Goal: Check status: Check status

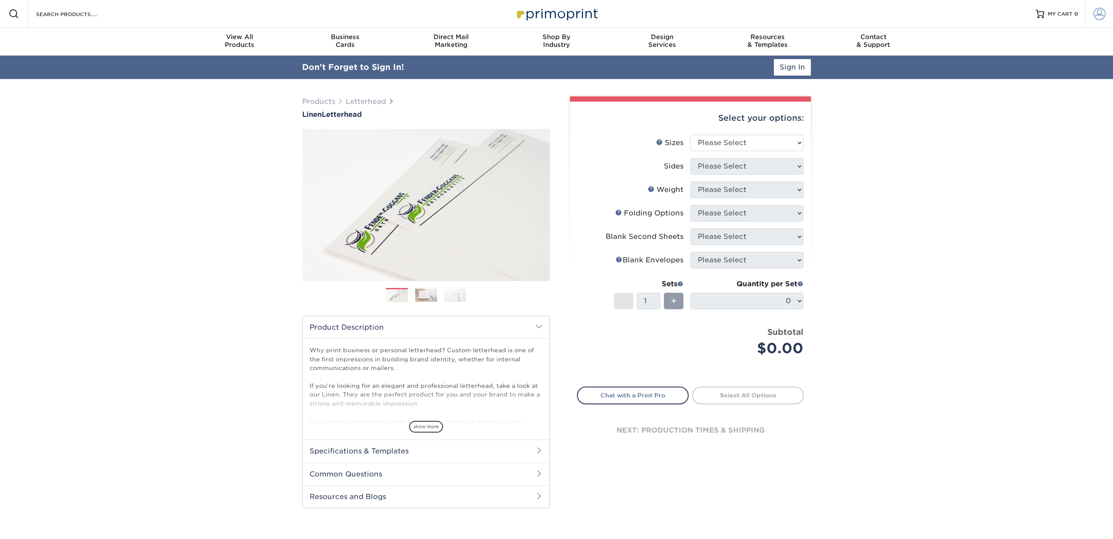
click at [1097, 17] on span at bounding box center [1099, 14] width 12 height 12
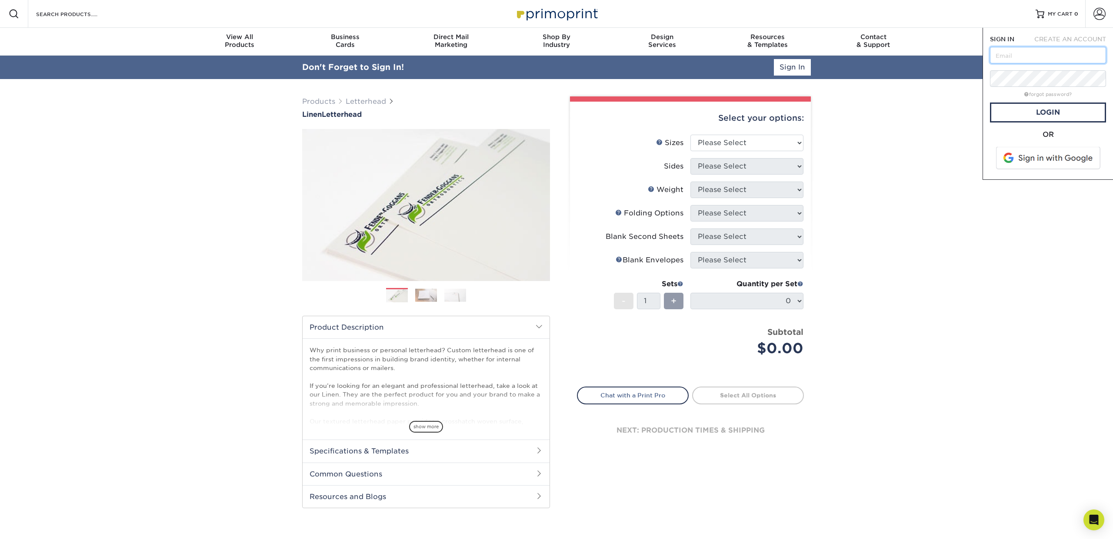
click at [1060, 52] on input "text" at bounding box center [1048, 55] width 116 height 17
type input "[PERSON_NAME][EMAIL_ADDRESS][DOMAIN_NAME]"
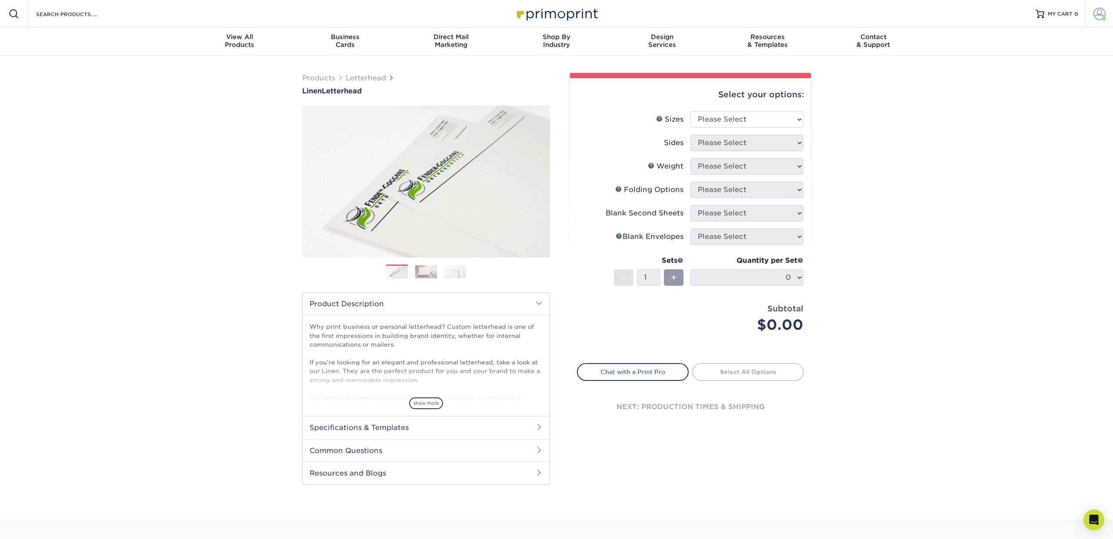
click at [1097, 13] on span at bounding box center [1099, 14] width 12 height 12
click at [1026, 98] on link "Order History" at bounding box center [1047, 104] width 109 height 12
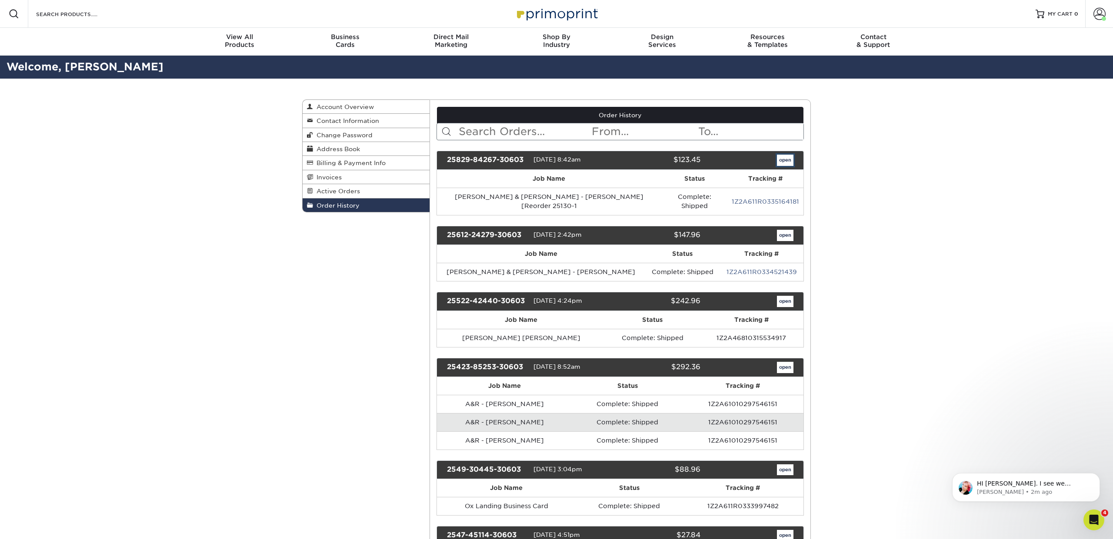
click at [785, 161] on link "open" at bounding box center [785, 160] width 17 height 11
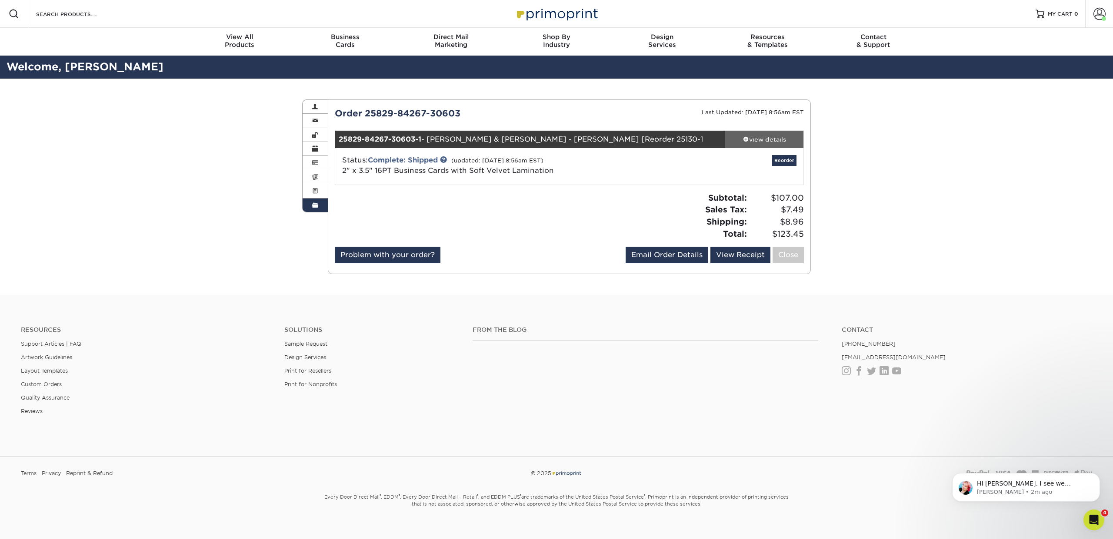
click at [769, 138] on div "view details" at bounding box center [764, 139] width 78 height 9
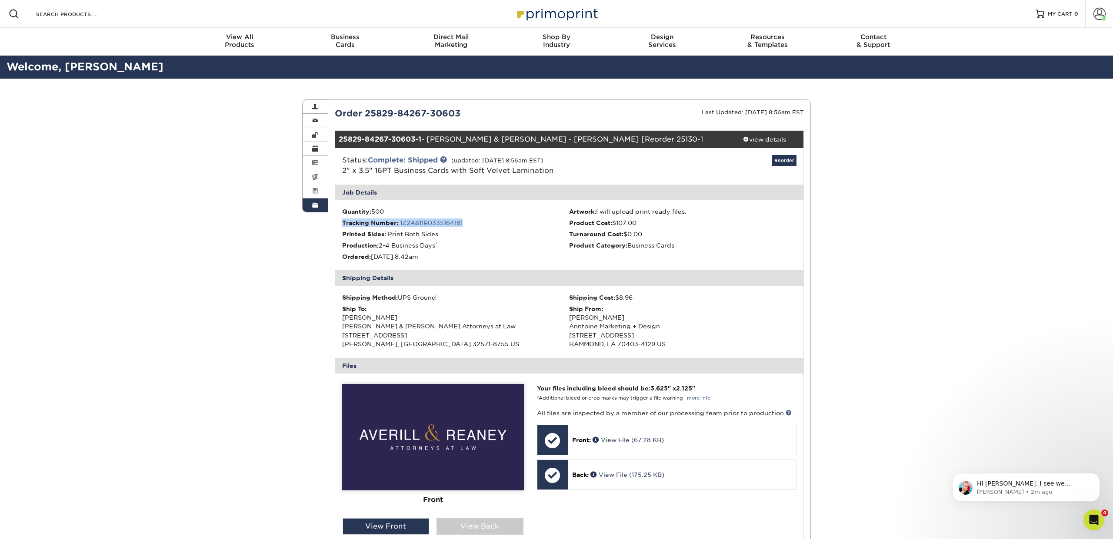
drag, startPoint x: 469, startPoint y: 221, endPoint x: 341, endPoint y: 223, distance: 128.2
click at [341, 223] on ul "Quantity: 500 Artwork: I will upload print ready files. Tracking Number: 1Z2A61…" at bounding box center [569, 235] width 469 height 70
copy li "Tracking Number: 1Z2A611R0335164181"
click at [491, 240] on ul "Quantity: 500 Artwork: I will upload print ready files. Tracking Number: 1Z2A61…" at bounding box center [569, 235] width 469 height 70
click at [434, 223] on link "1Z2A611R0335164181" at bounding box center [431, 223] width 63 height 7
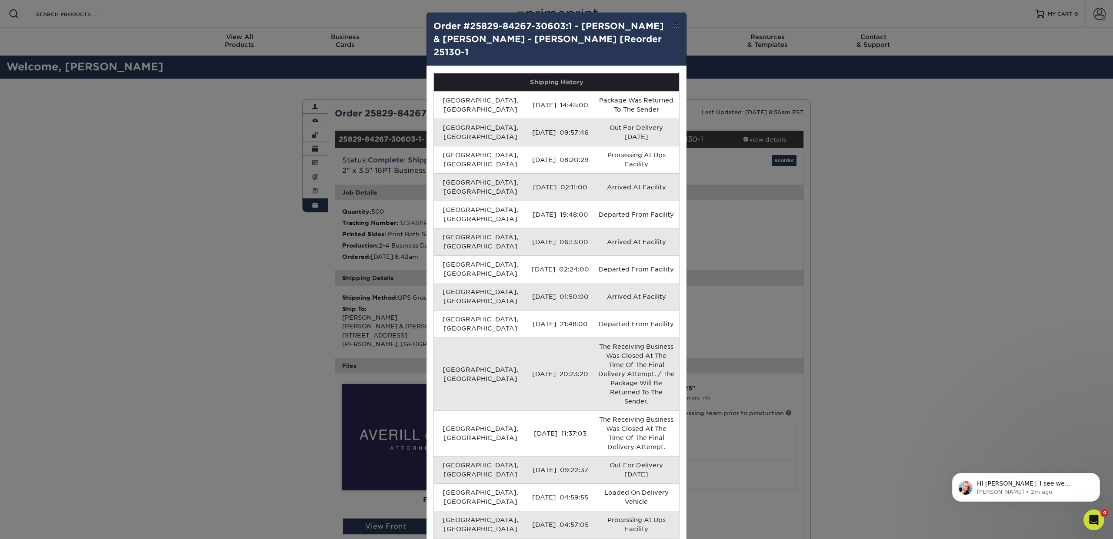
click at [676, 26] on button "×" at bounding box center [676, 25] width 20 height 24
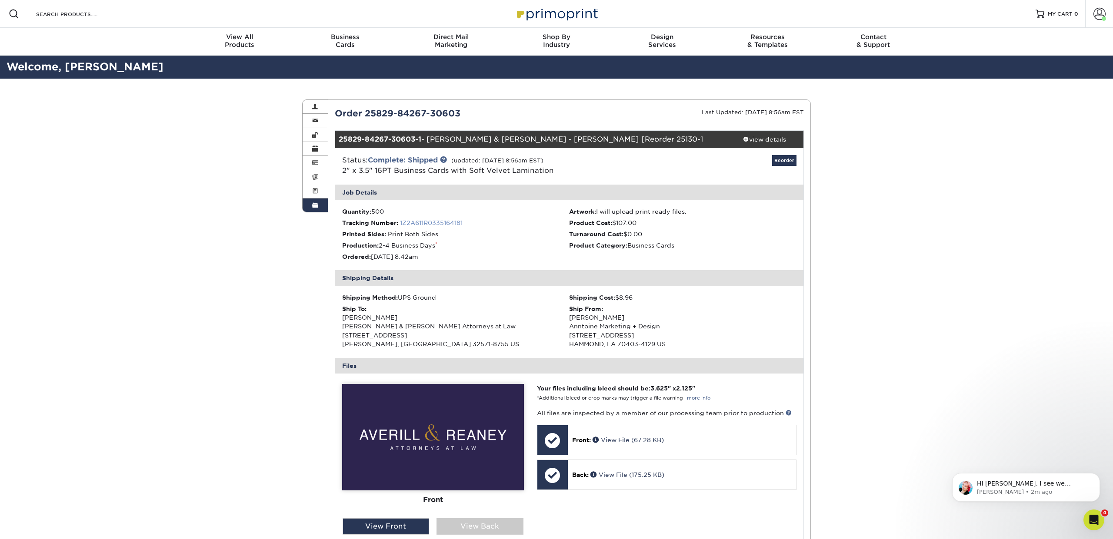
click at [420, 222] on link "1Z2A611R0335164181" at bounding box center [431, 223] width 63 height 7
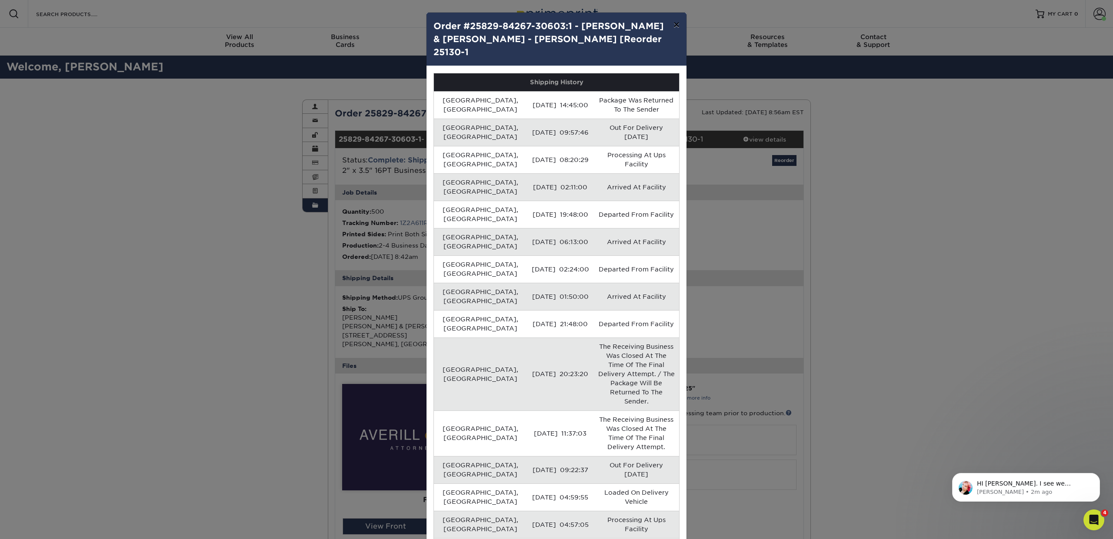
drag, startPoint x: 680, startPoint y: 28, endPoint x: 669, endPoint y: 30, distance: 11.8
click at [680, 28] on button "×" at bounding box center [676, 25] width 20 height 24
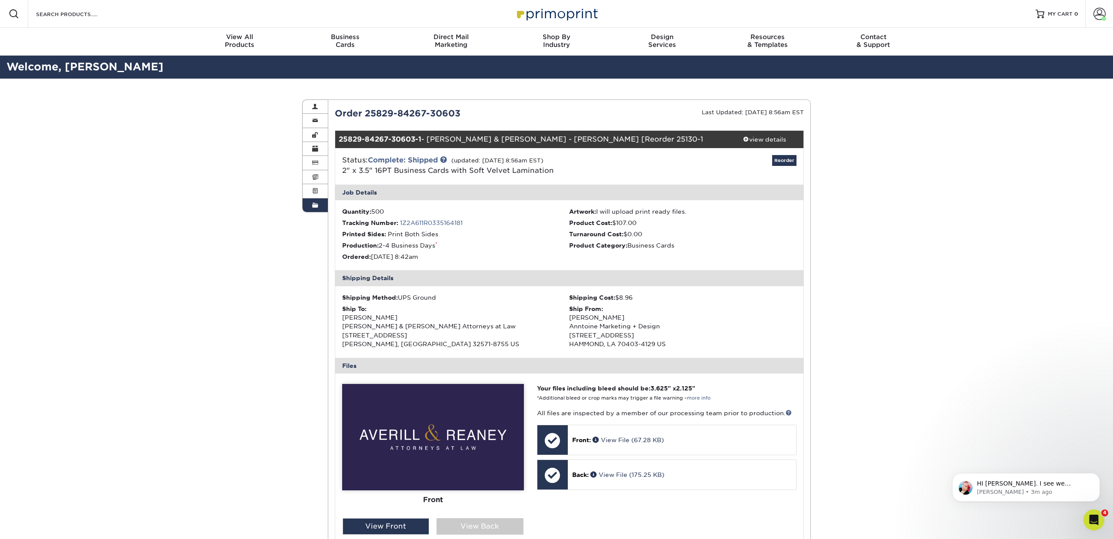
drag, startPoint x: 443, startPoint y: 346, endPoint x: 337, endPoint y: 318, distance: 109.1
click at [337, 318] on div "Shipping Method: UPS Ground Shipping Cost: $8.96 Ship To: John Mahoney Averill …" at bounding box center [569, 322] width 469 height 72
copy div "John Mahoney Averill & Reaney Attorneys at Law 4290 WOODBINE RD MILTON, FL 3257…"
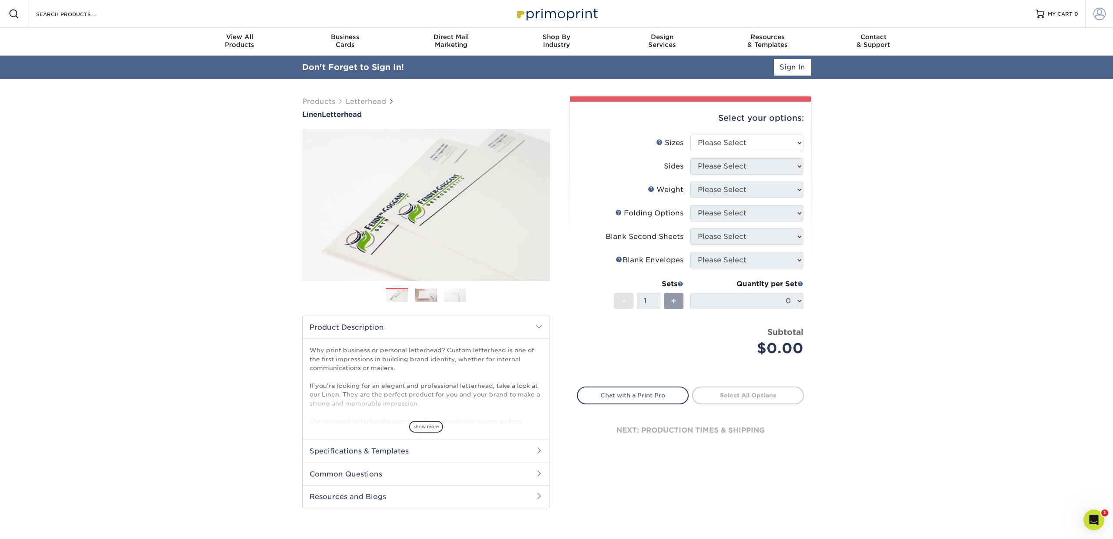
click at [1099, 18] on span at bounding box center [1099, 14] width 12 height 12
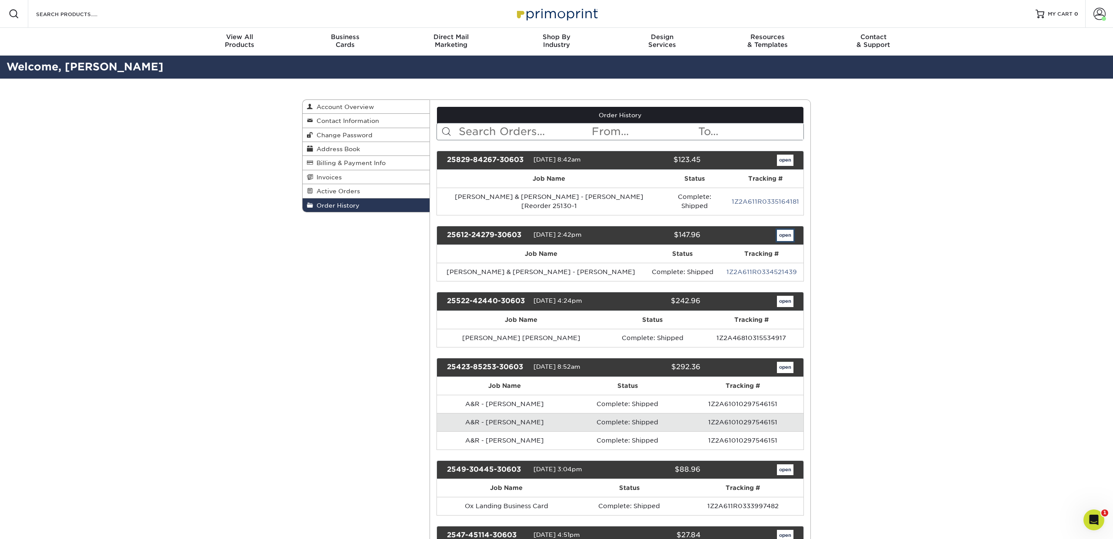
click at [780, 230] on link "open" at bounding box center [785, 235] width 17 height 11
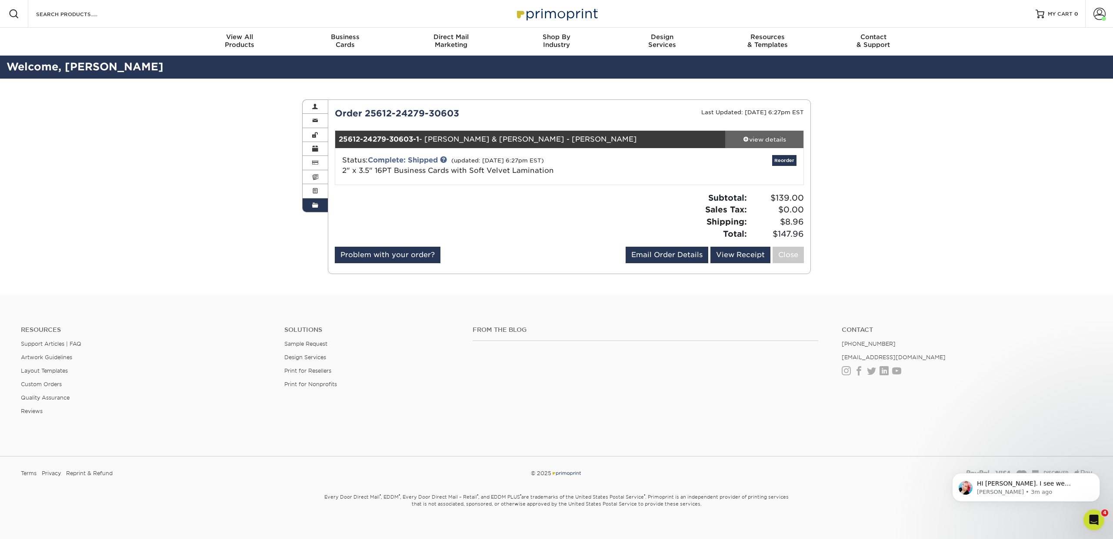
click at [780, 141] on div "view details" at bounding box center [764, 139] width 78 height 9
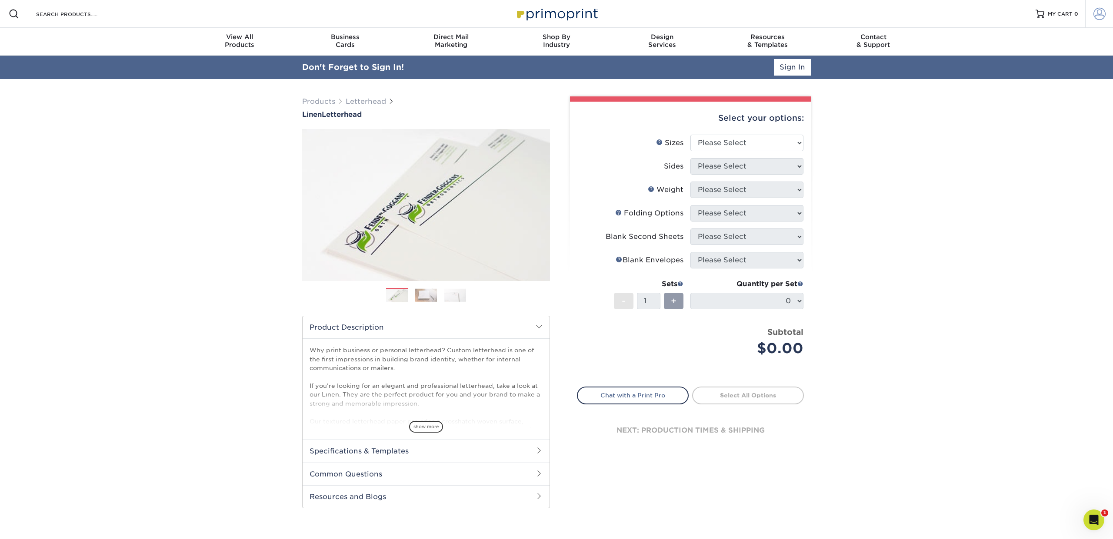
click at [1104, 14] on span at bounding box center [1099, 14] width 12 height 12
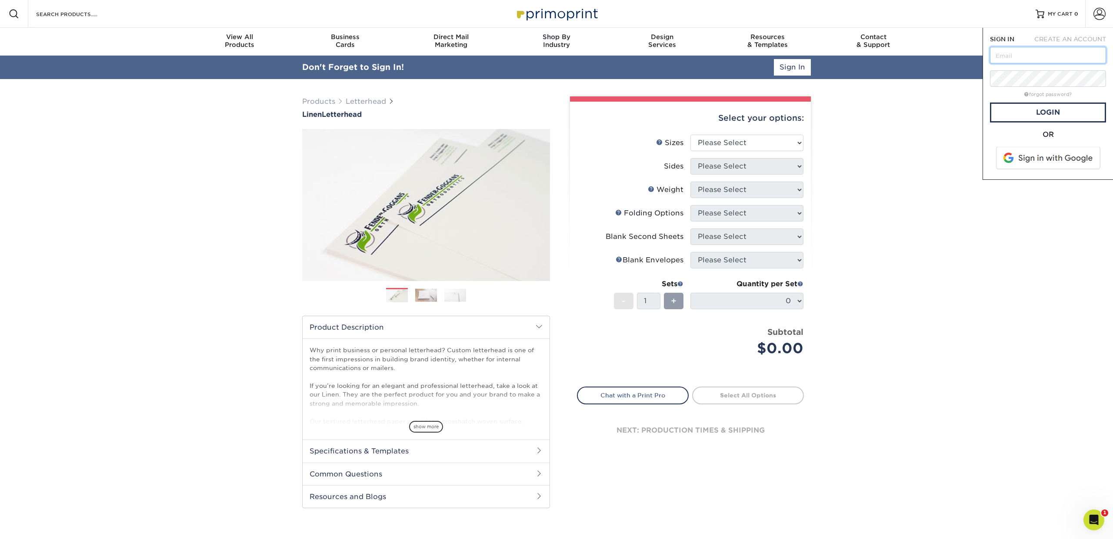
click at [1075, 61] on input "text" at bounding box center [1048, 55] width 116 height 17
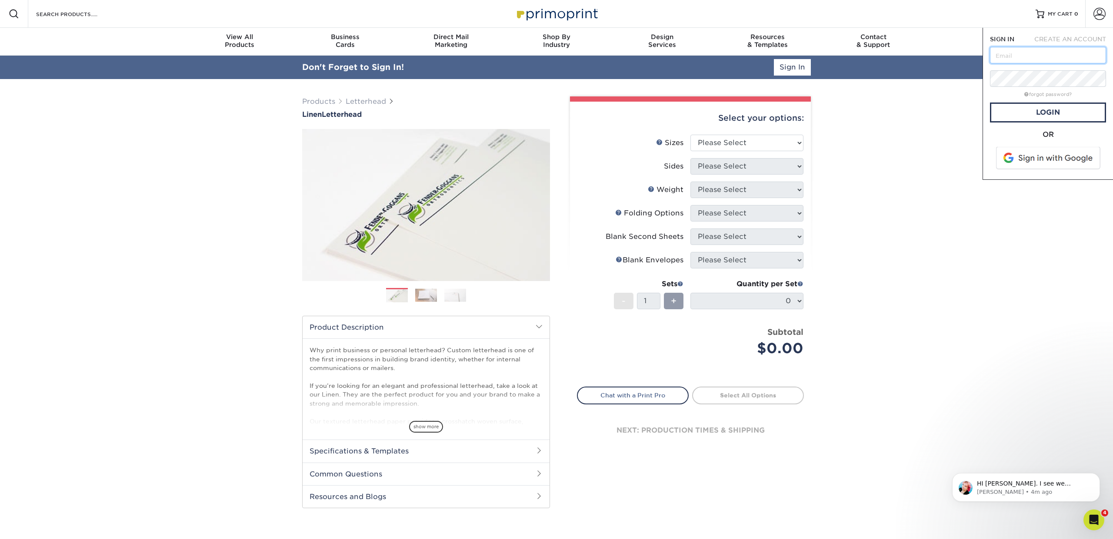
type input "[PERSON_NAME][EMAIL_ADDRESS][DOMAIN_NAME]"
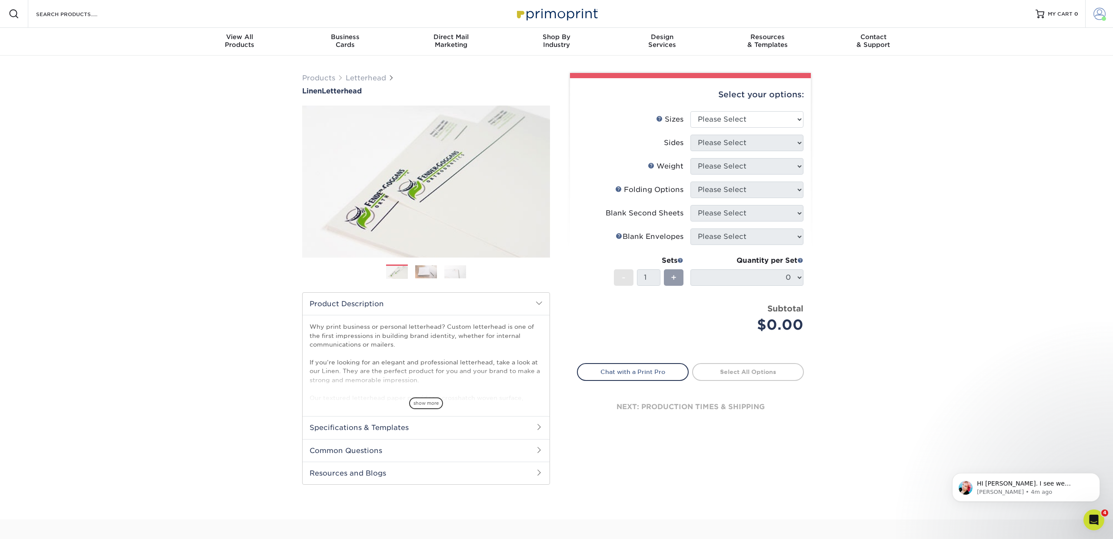
click at [1096, 14] on span at bounding box center [1099, 14] width 12 height 12
click at [1025, 98] on link "Order History" at bounding box center [1047, 104] width 109 height 12
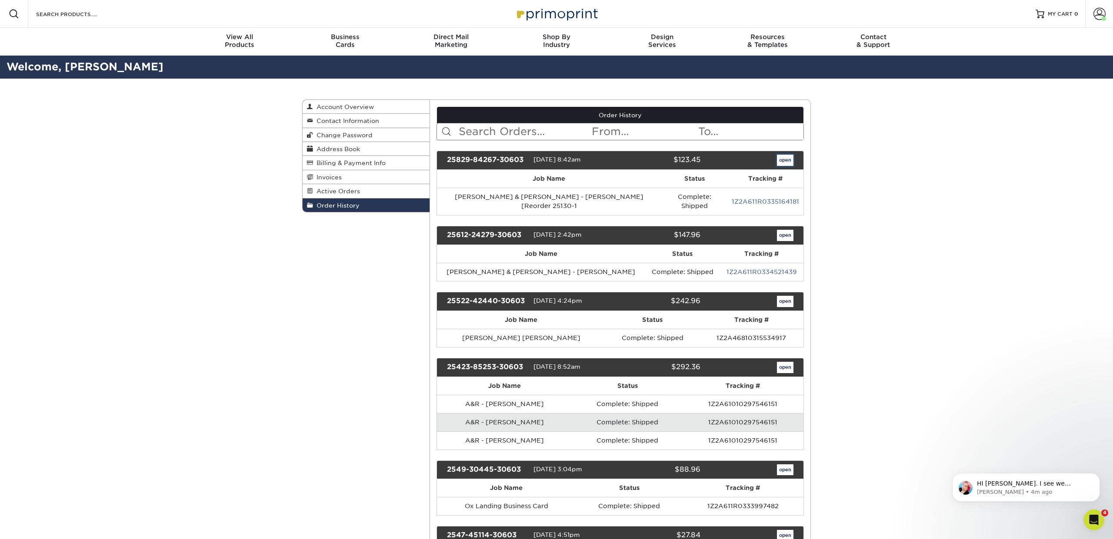
click at [786, 160] on link "open" at bounding box center [785, 160] width 17 height 11
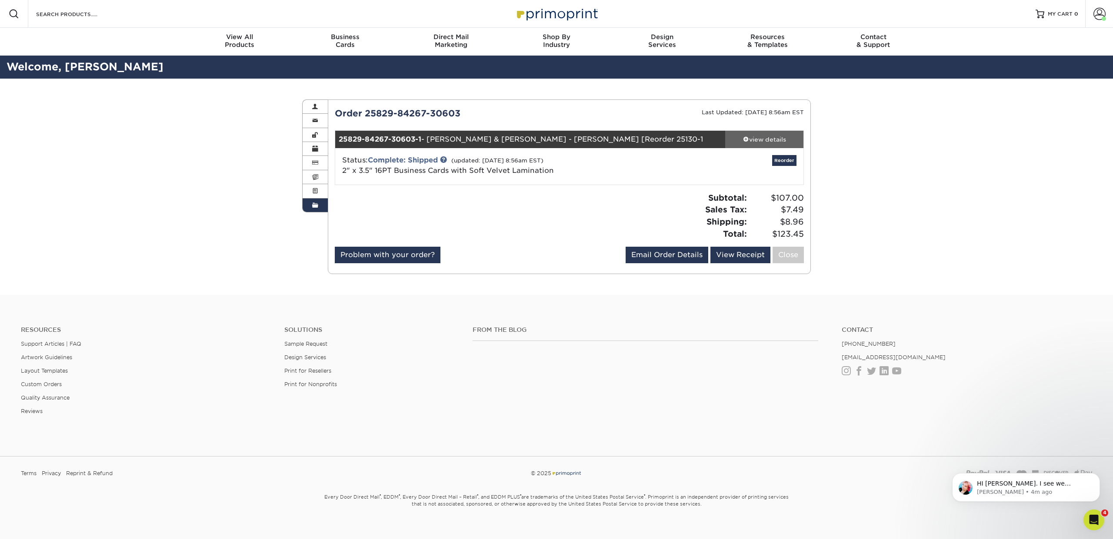
click at [779, 141] on div "view details" at bounding box center [764, 139] width 78 height 9
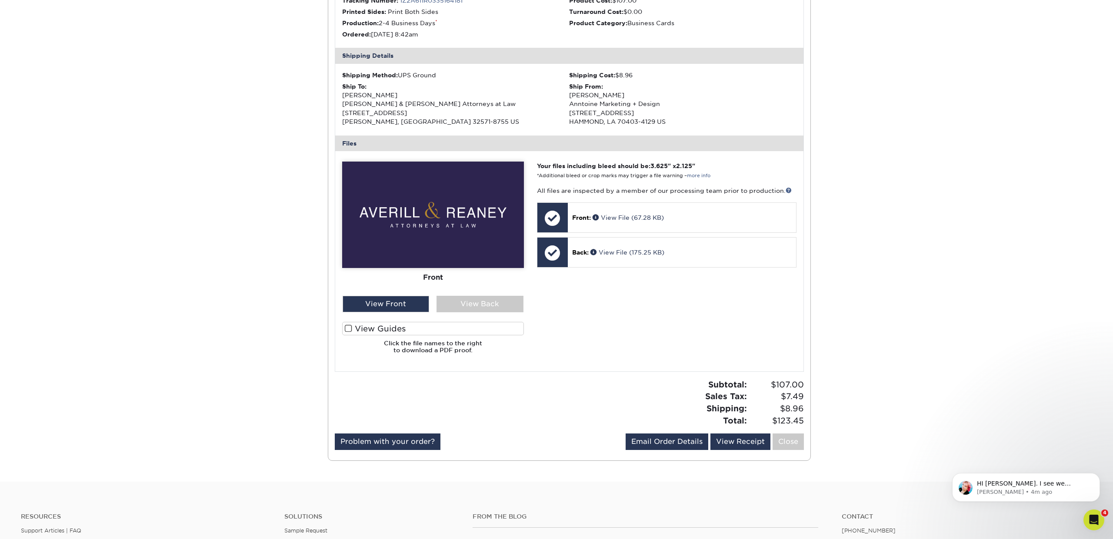
scroll to position [356, 0]
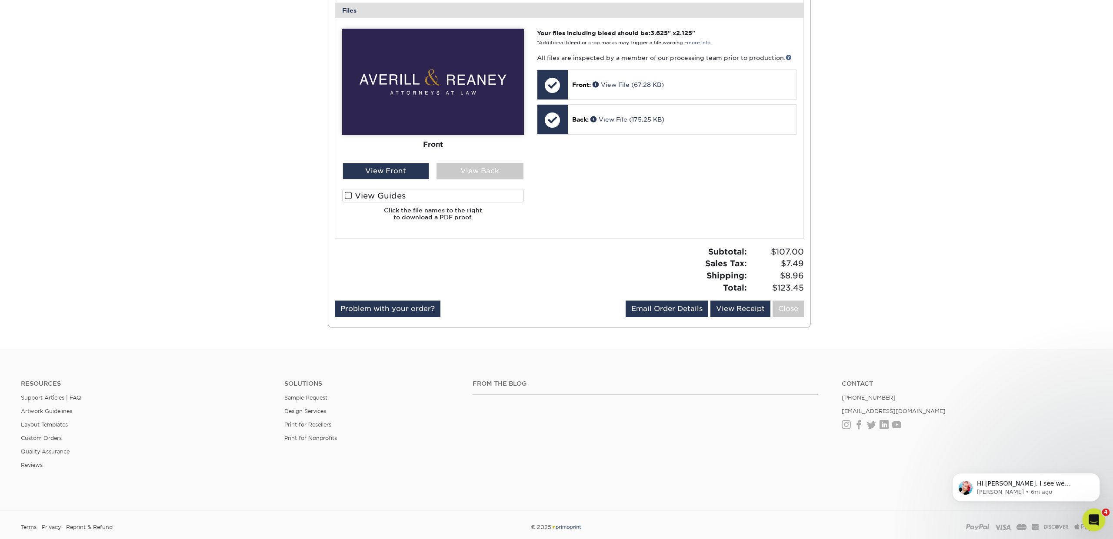
click at [1098, 518] on icon "Open Intercom Messenger" at bounding box center [1092, 519] width 14 height 14
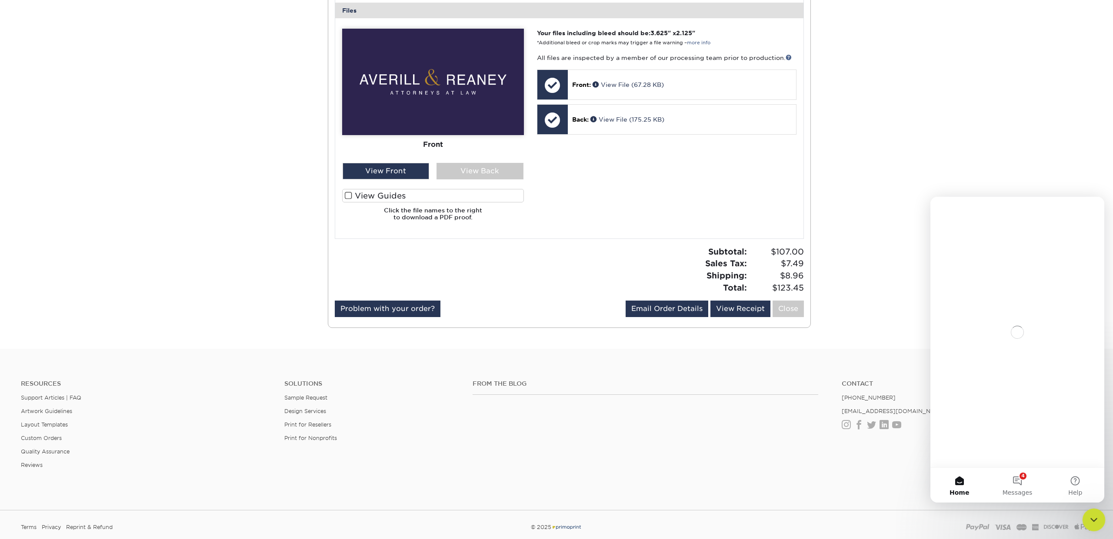
scroll to position [0, 0]
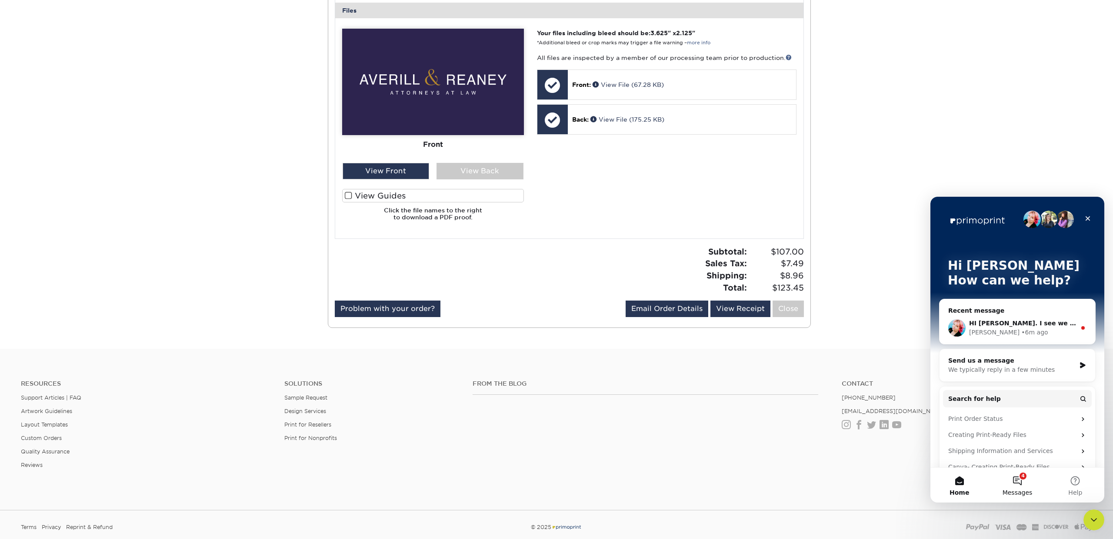
click at [1015, 491] on span "Messages" at bounding box center [1017, 493] width 30 height 6
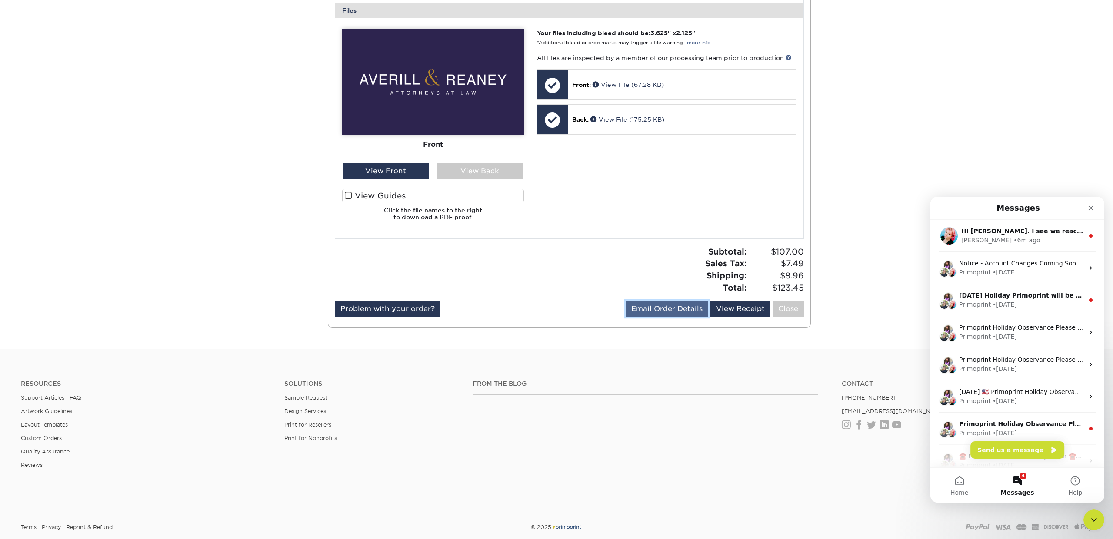
click at [698, 307] on link "Email Order Details" at bounding box center [667, 309] width 83 height 17
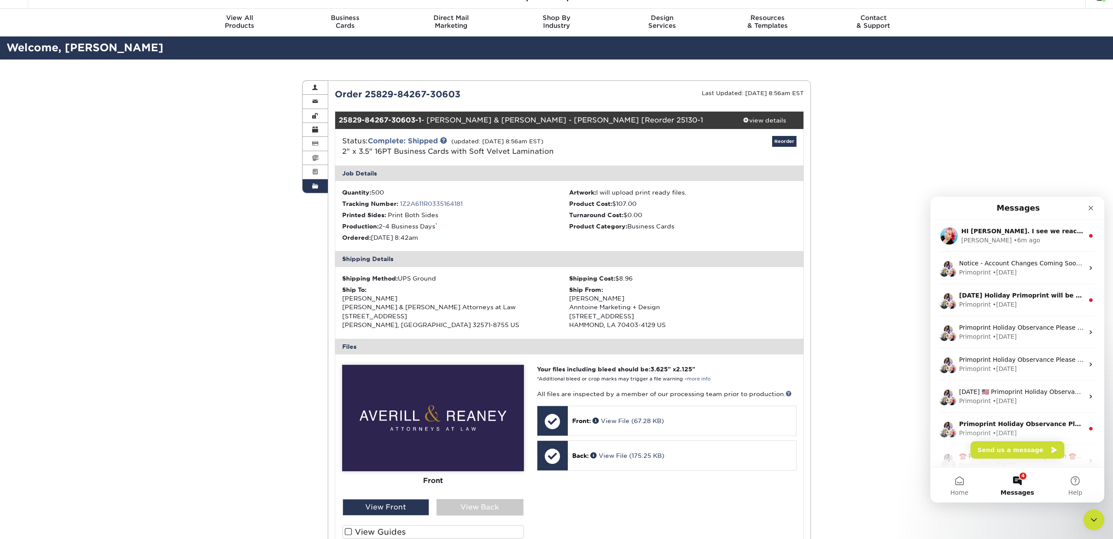
scroll to position [17, 0]
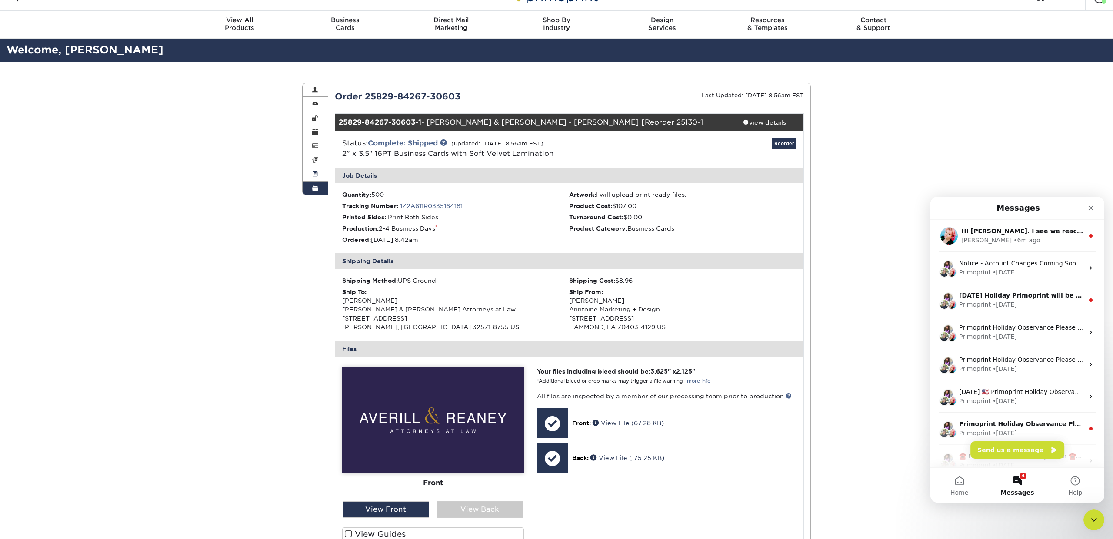
click at [313, 177] on span at bounding box center [315, 174] width 6 height 7
